Goal: Navigation & Orientation: Go to known website

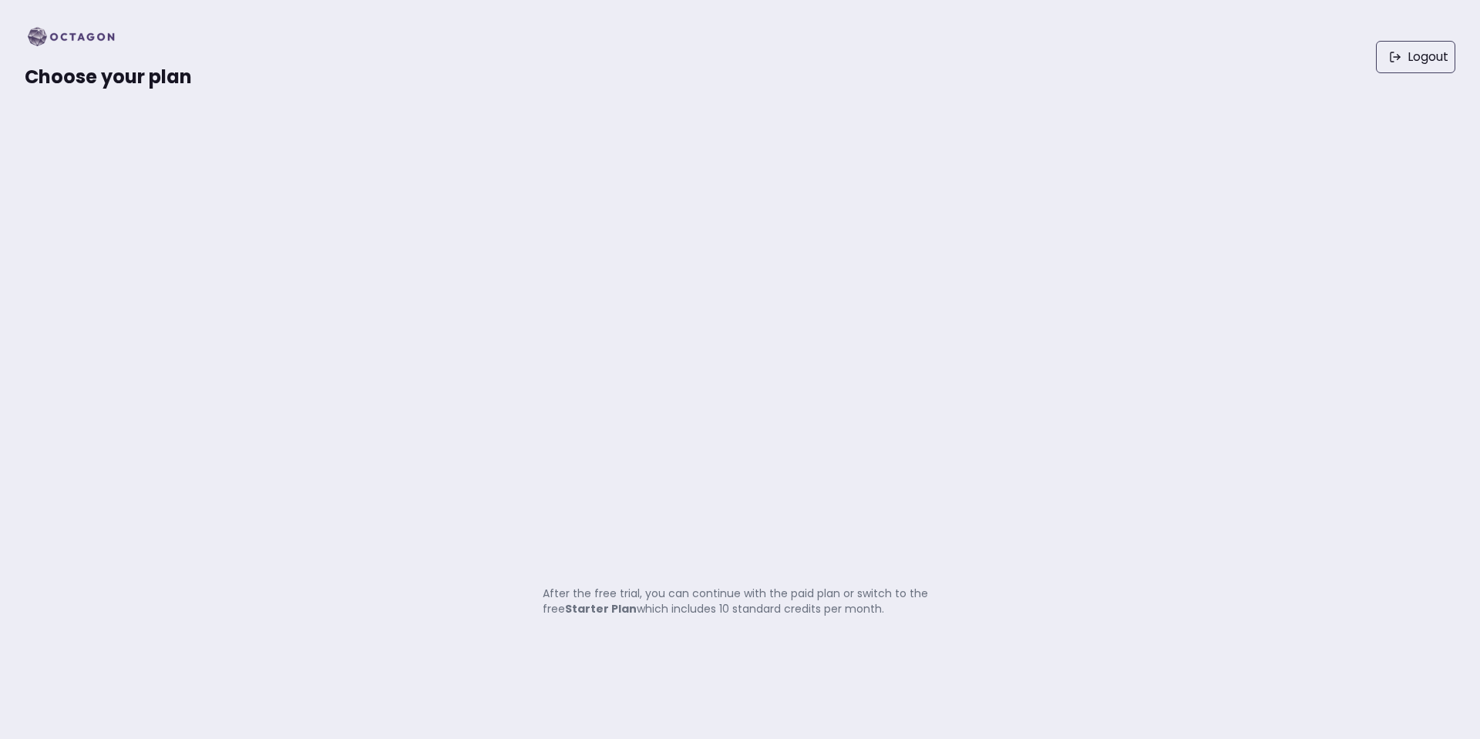
drag, startPoint x: 475, startPoint y: 98, endPoint x: 479, endPoint y: 5, distance: 93.3
click at [475, 98] on div "Choose your plan Logout" at bounding box center [740, 57] width 1480 height 114
